Goal: Information Seeking & Learning: Learn about a topic

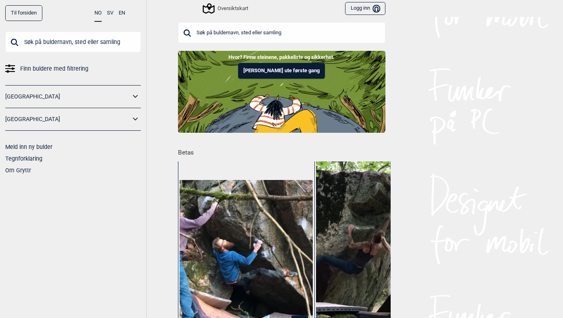
click at [50, 44] on input "text" at bounding box center [73, 41] width 136 height 21
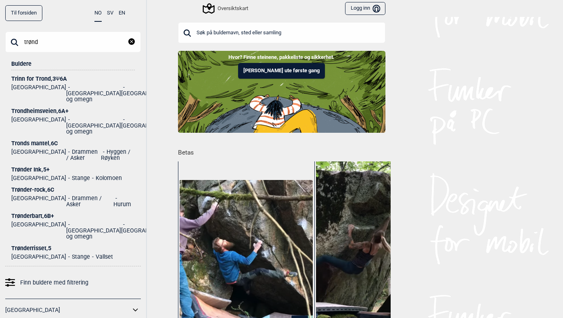
type input "trønd"
click at [30, 187] on div "Trønder-rock , 6C" at bounding box center [72, 190] width 123 height 6
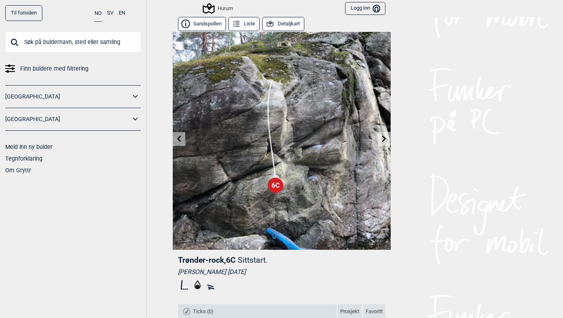
click at [382, 138] on icon at bounding box center [384, 138] width 6 height 6
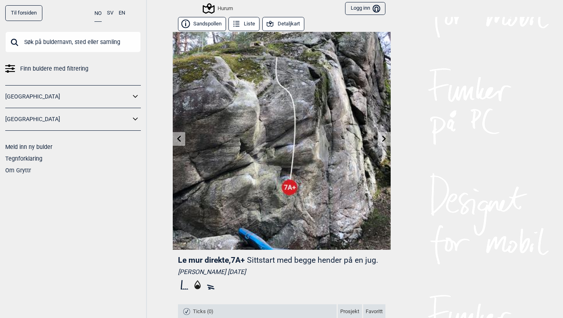
click at [382, 138] on icon at bounding box center [384, 138] width 6 height 6
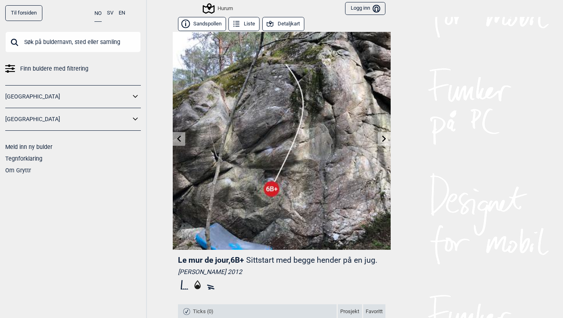
click at [182, 138] on icon at bounding box center [179, 138] width 6 height 6
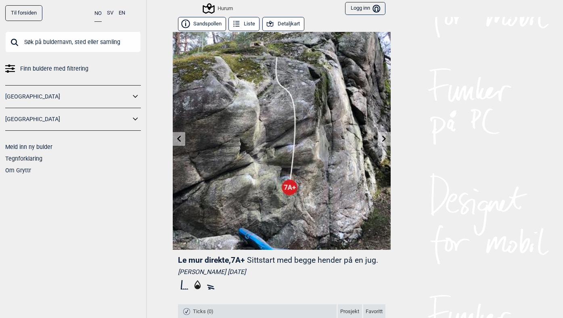
click at [387, 138] on icon at bounding box center [384, 138] width 6 height 6
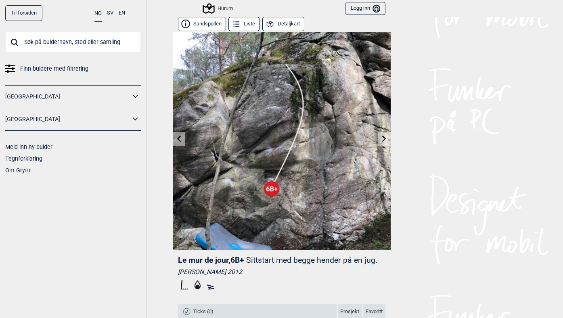
click at [387, 138] on icon at bounding box center [384, 138] width 6 height 6
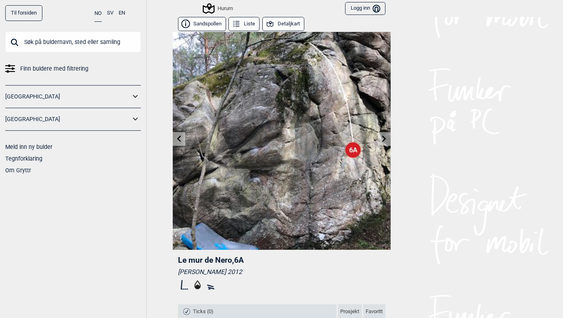
click at [387, 138] on icon at bounding box center [384, 138] width 6 height 6
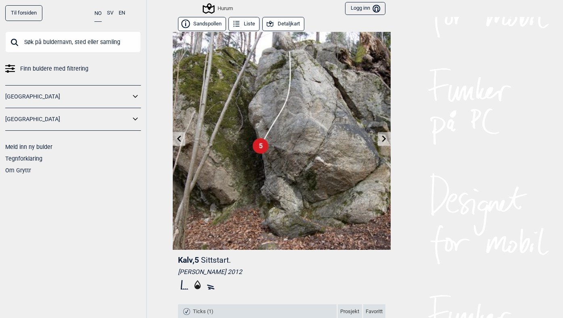
click at [175, 135] on link at bounding box center [179, 138] width 13 height 13
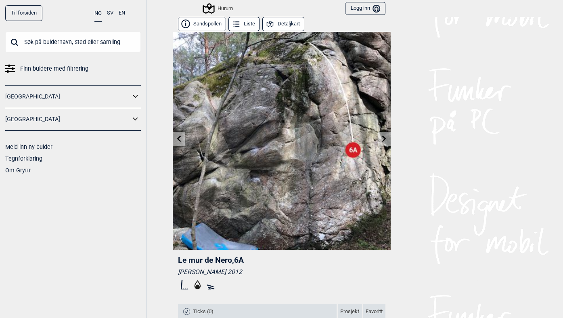
click at [176, 140] on icon at bounding box center [179, 138] width 6 height 6
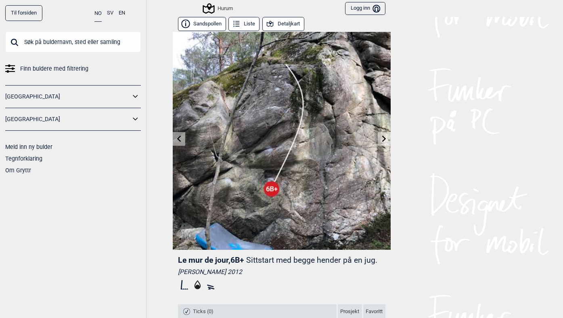
click at [176, 140] on icon at bounding box center [179, 138] width 6 height 6
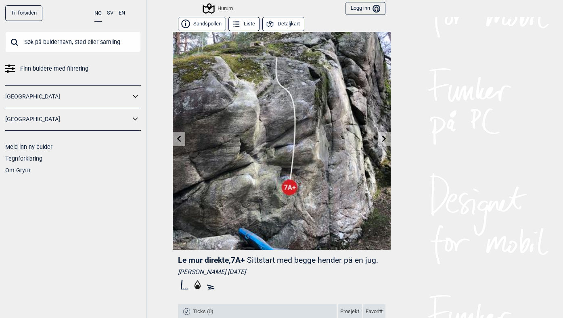
click at [95, 40] on input "text" at bounding box center [73, 41] width 136 height 21
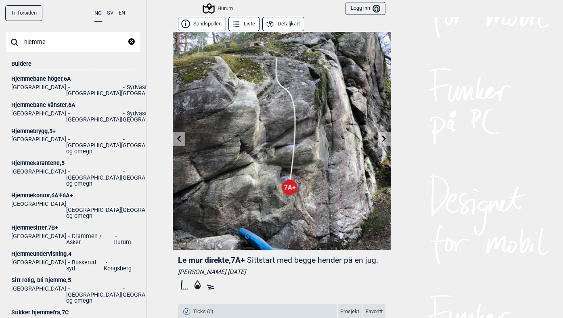
type input "hjemme"
click at [38, 225] on div "Hjemmesitter , 7B+" at bounding box center [72, 228] width 123 height 6
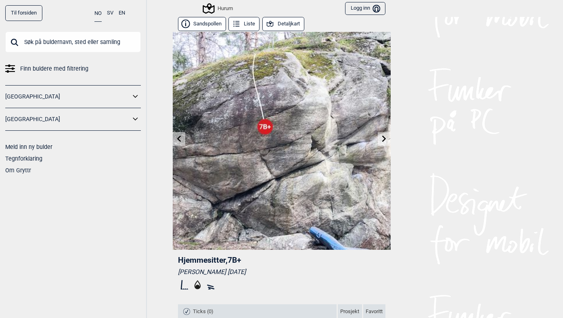
click at [283, 24] on button "Detaljkart" at bounding box center [283, 24] width 42 height 14
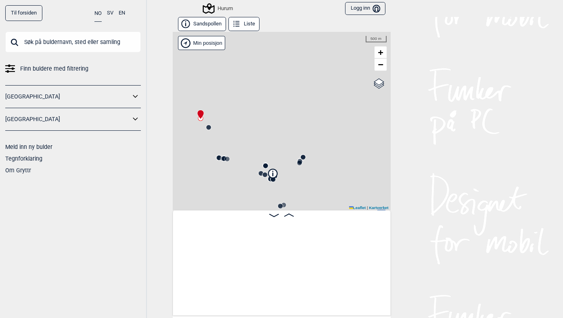
scroll to position [0, 63]
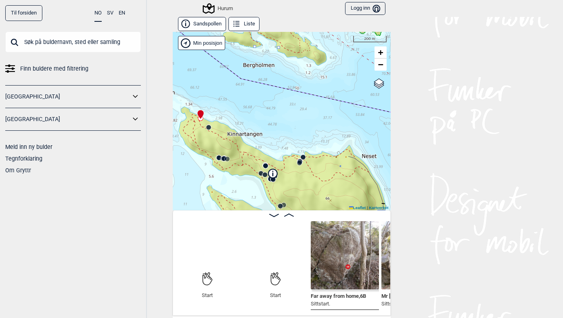
scroll to position [0, 63]
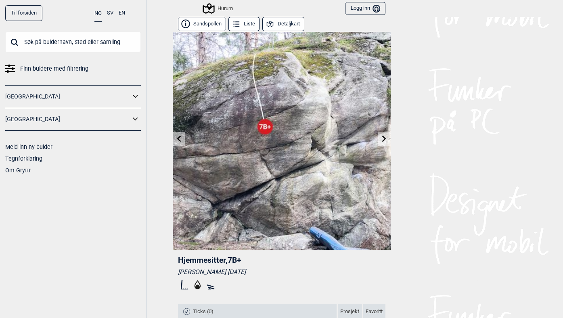
click at [278, 21] on button "Detaljkart" at bounding box center [283, 24] width 42 height 14
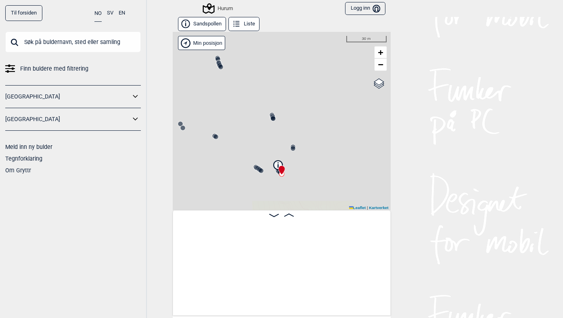
scroll to position [0, 2796]
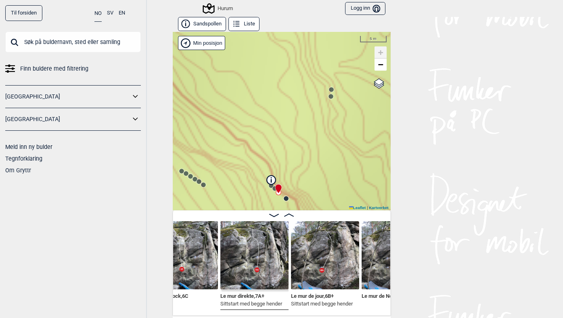
scroll to position [0, 2966]
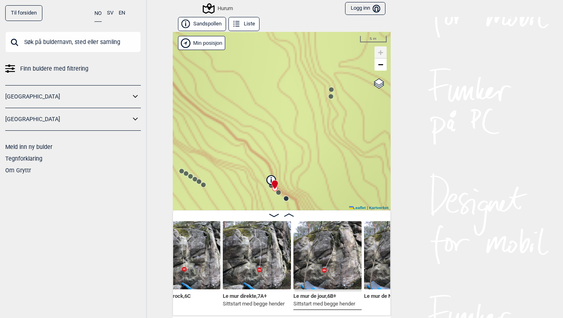
scroll to position [0, 2946]
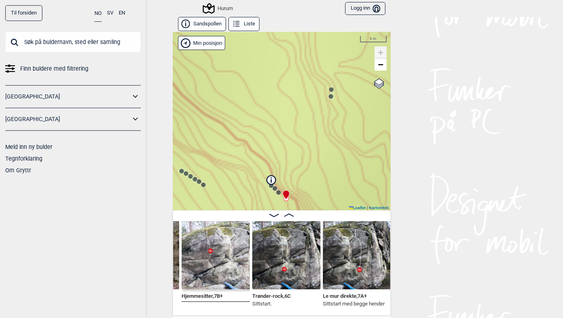
scroll to position [0, 2830]
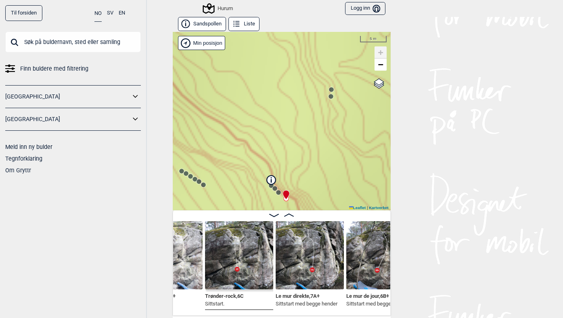
scroll to position [0, 2933]
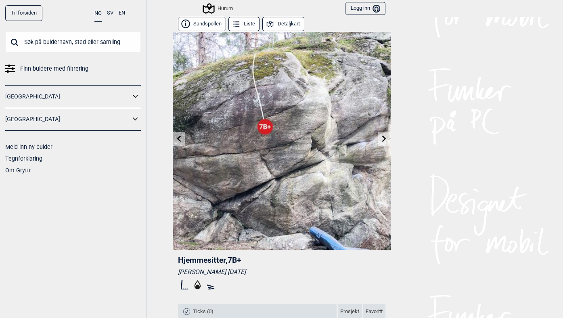
click at [27, 4] on div "Til forsiden NO SV EN Finn buldere med filtrering Norge Sverige Meld inn ny bul…" at bounding box center [73, 159] width 147 height 318
click at [27, 17] on link "Til forsiden" at bounding box center [23, 13] width 37 height 16
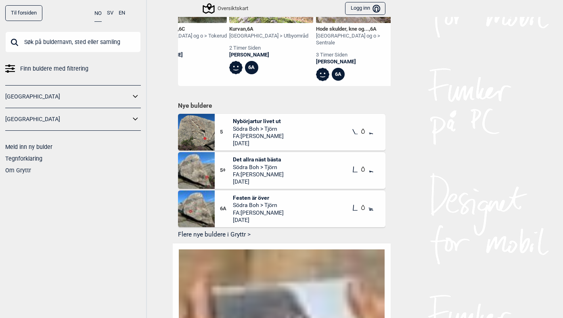
scroll to position [458, 0]
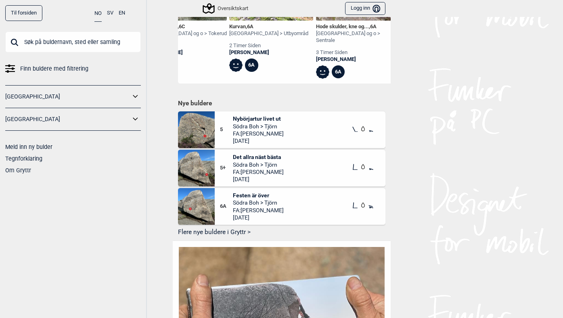
click at [215, 226] on button "Flere nye buldere i Gryttr >" at bounding box center [281, 232] width 207 height 13
